Goal: Information Seeking & Learning: Learn about a topic

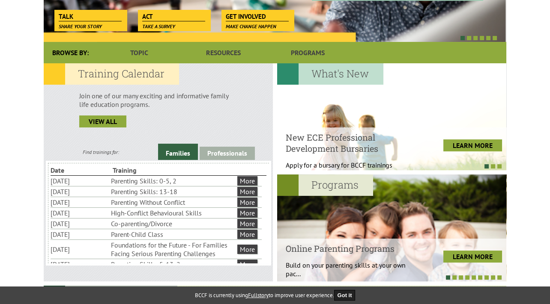
scroll to position [181, 0]
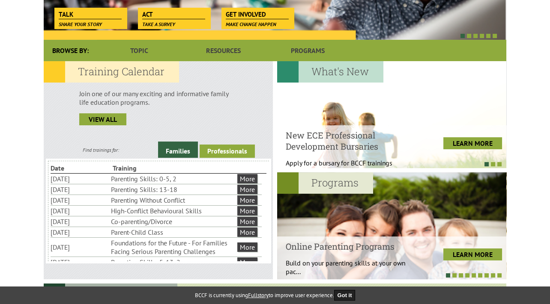
click at [220, 151] on link "Professionals" at bounding box center [227, 151] width 55 height 13
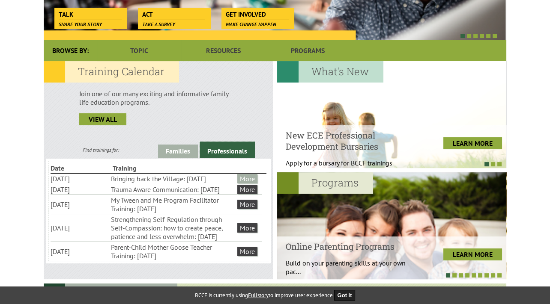
click at [248, 177] on link "More" at bounding box center [247, 178] width 20 height 9
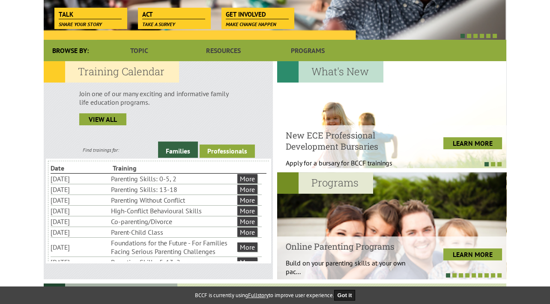
click at [228, 150] on link "Professionals" at bounding box center [227, 151] width 55 height 13
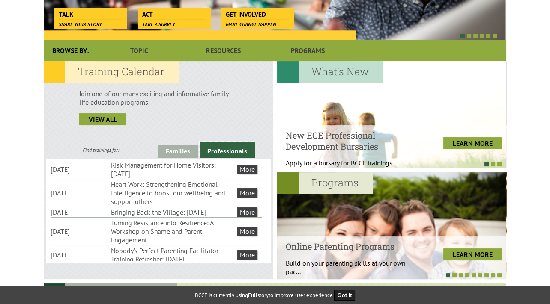
scroll to position [125, 0]
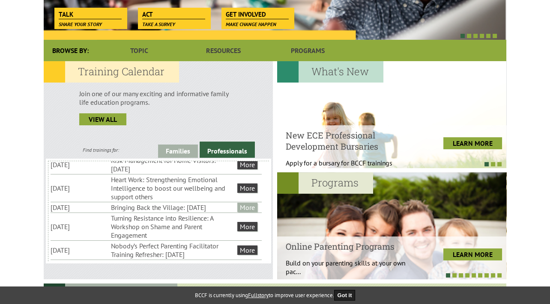
click at [250, 212] on link "More" at bounding box center [247, 207] width 20 height 9
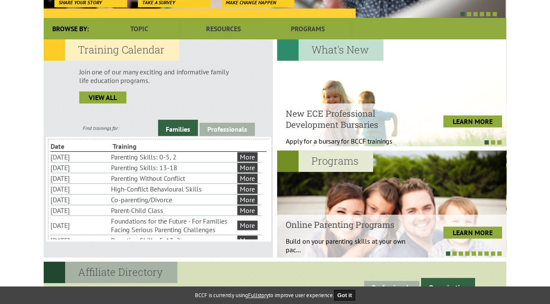
scroll to position [203, 0]
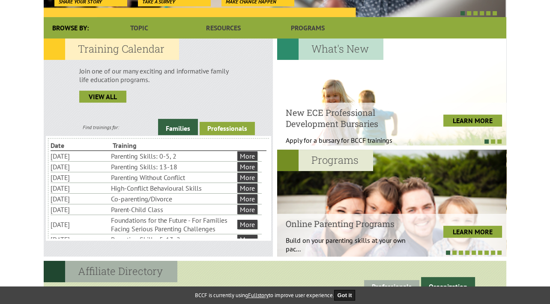
click at [231, 127] on link "Professionals" at bounding box center [227, 128] width 55 height 13
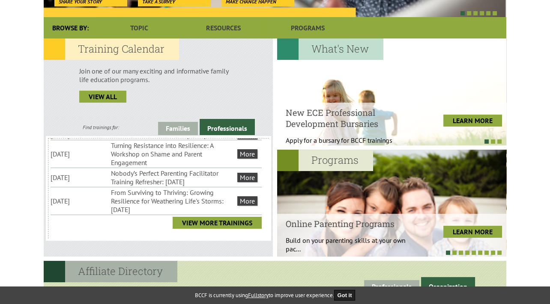
scroll to position [197, 0]
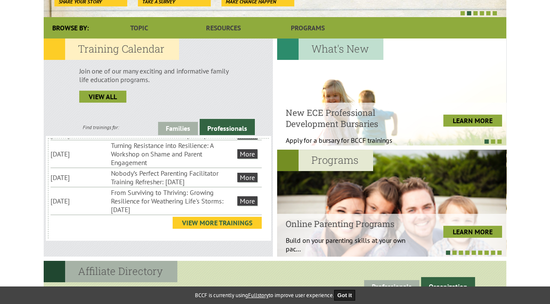
click at [245, 222] on link "View More Trainings" at bounding box center [217, 223] width 89 height 12
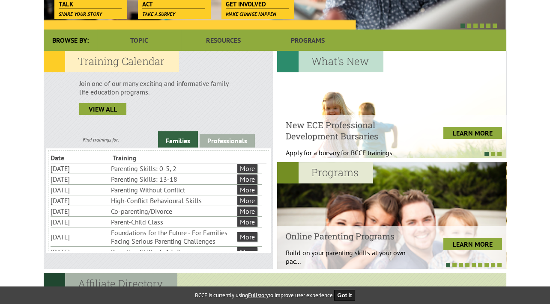
scroll to position [191, 0]
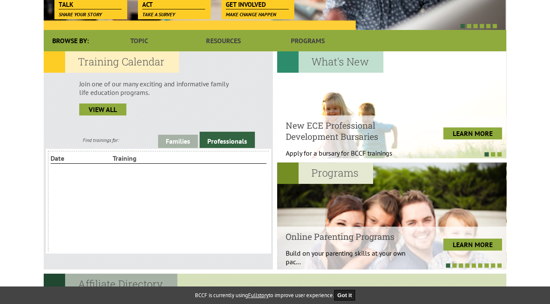
click at [226, 141] on link "Professionals" at bounding box center [227, 140] width 55 height 16
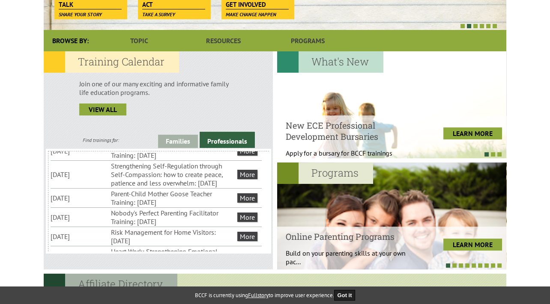
scroll to position [66, 0]
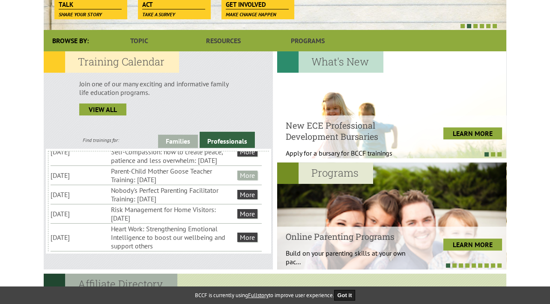
click at [250, 180] on link "More" at bounding box center [247, 175] width 20 height 9
